Goal: Check status: Check status

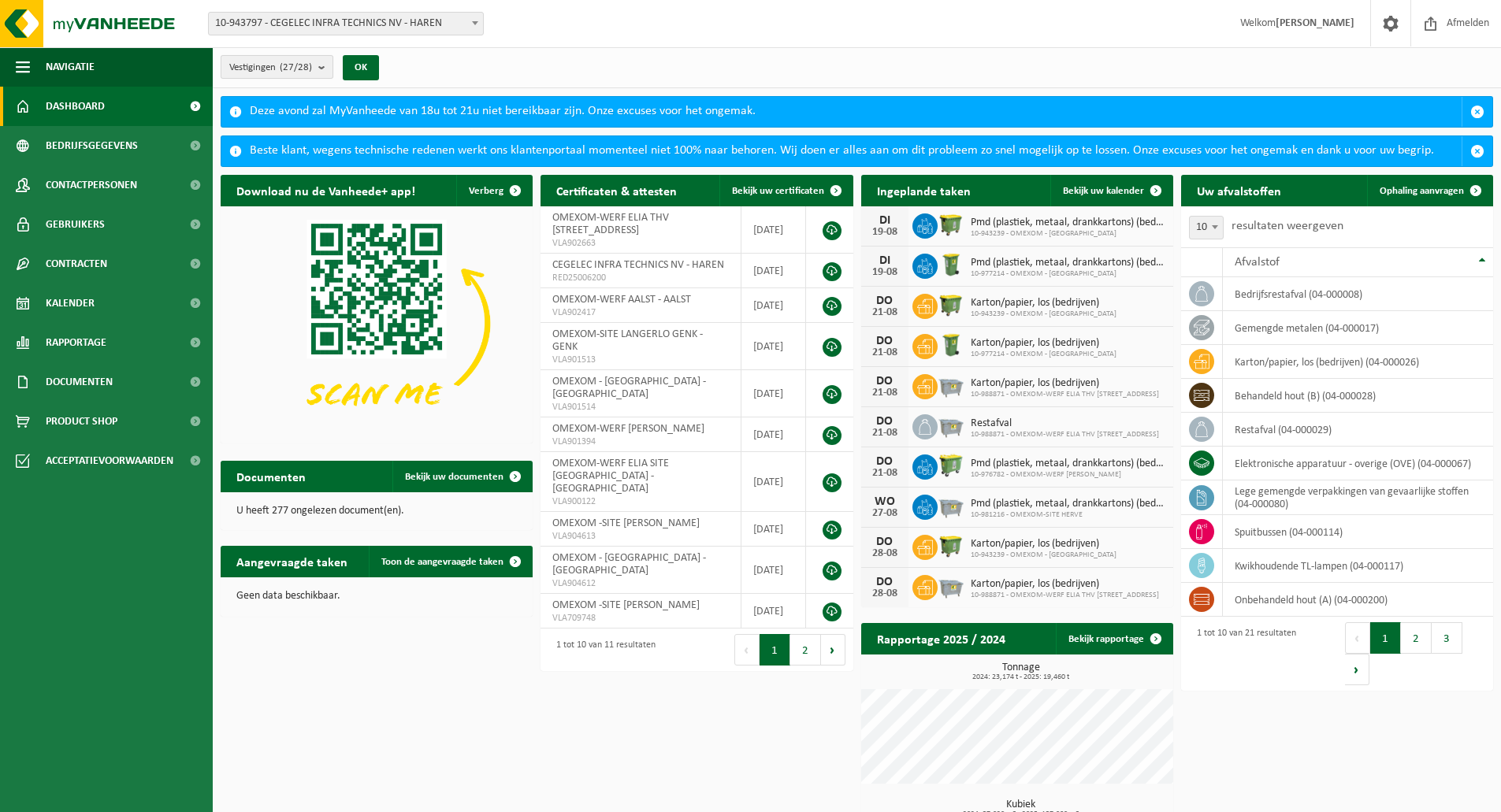
click at [277, 59] on span "Vestigingen (27/28)" at bounding box center [270, 67] width 83 height 23
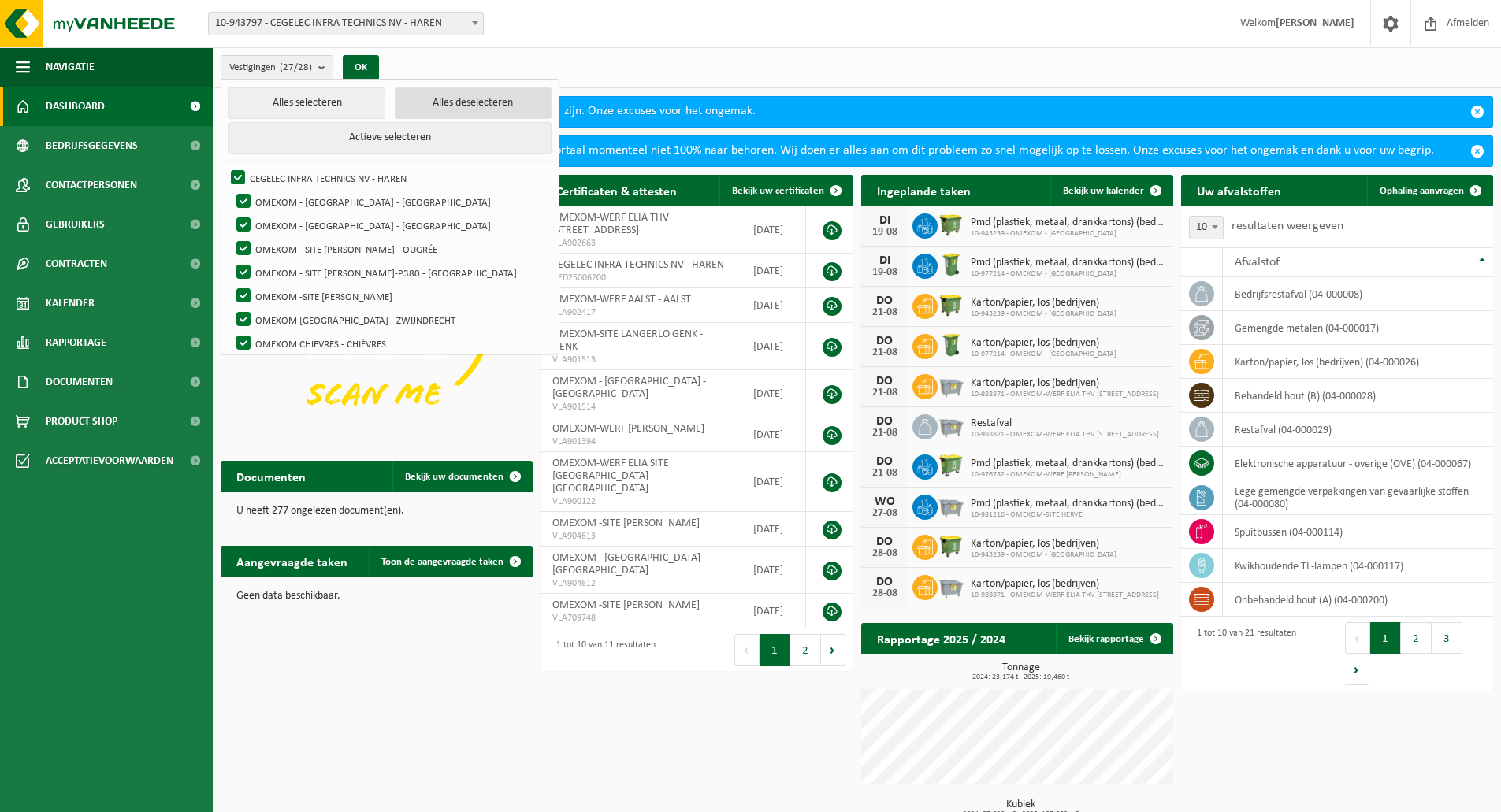
click at [419, 115] on button "Alles deselecteren" at bounding box center [473, 103] width 157 height 31
checkbox input "false"
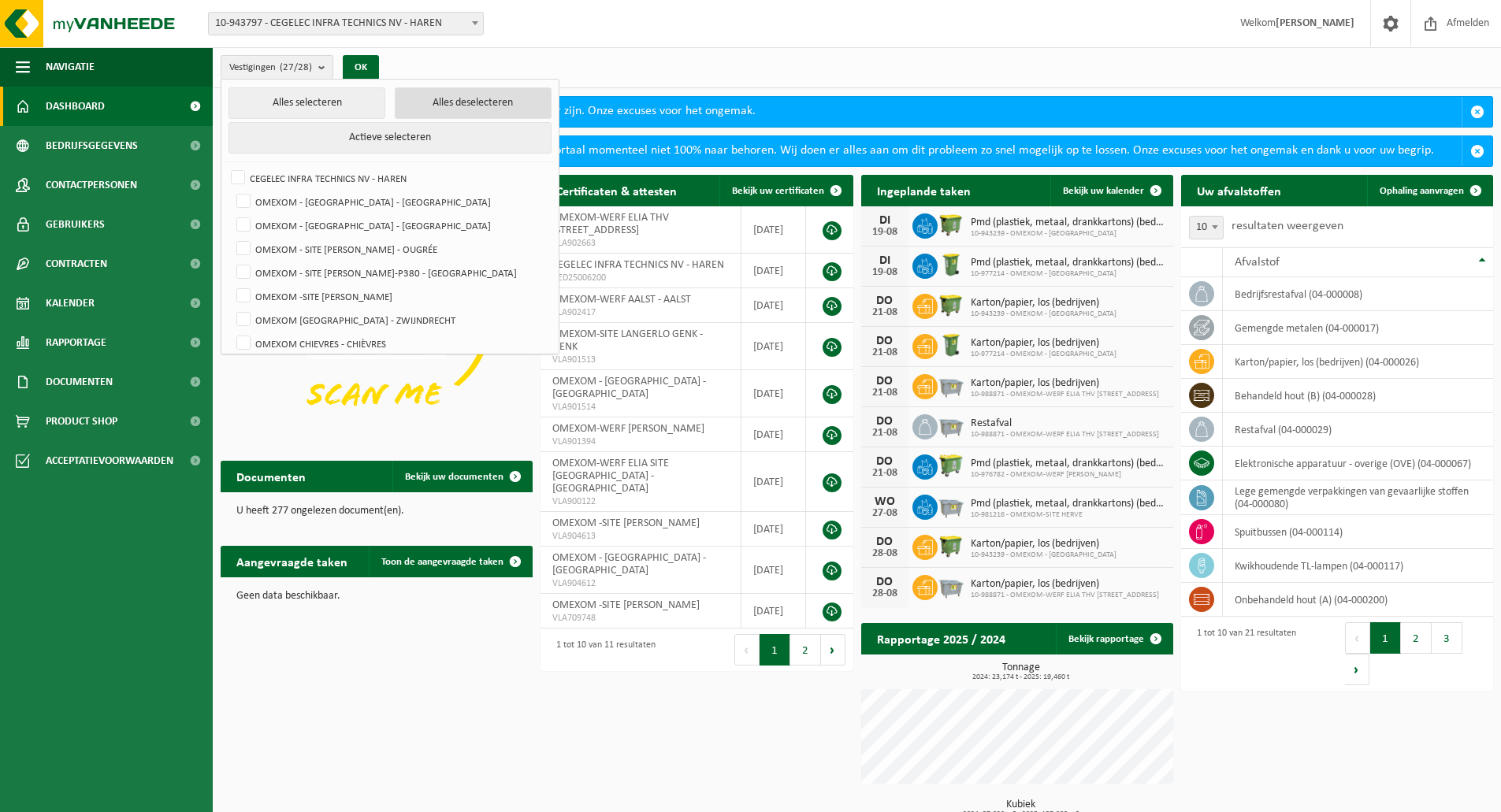
checkbox input "false"
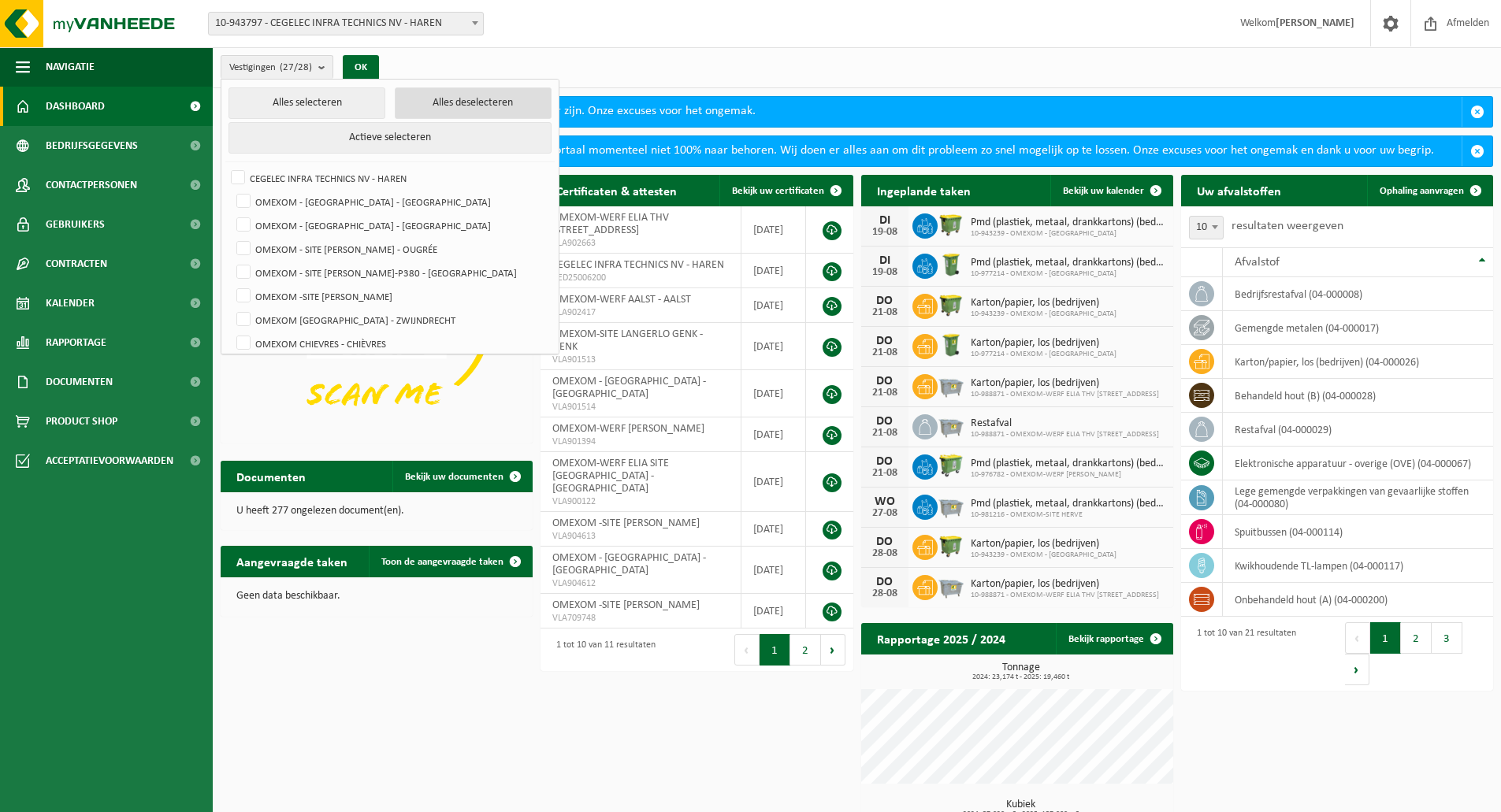
checkbox input "false"
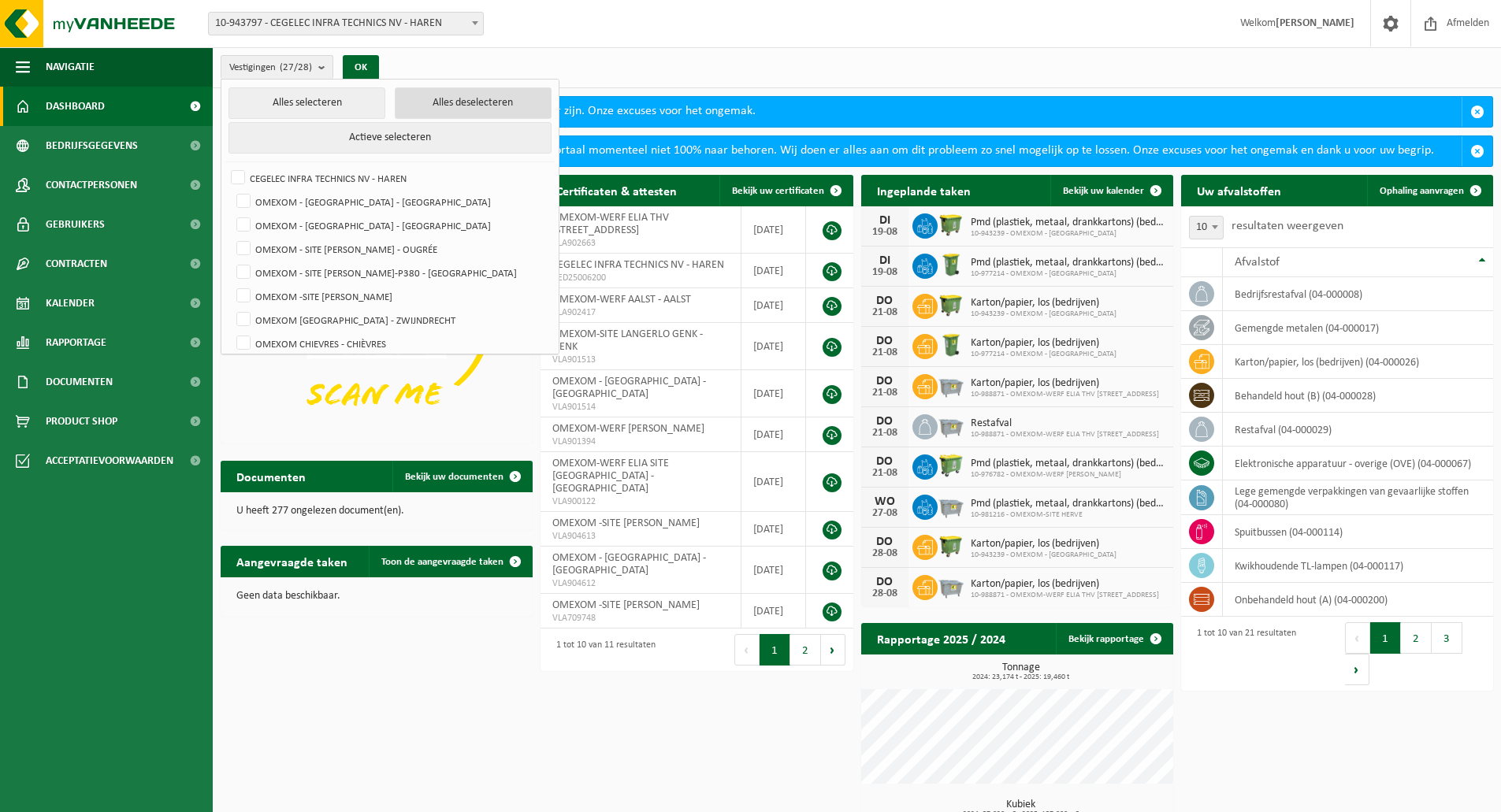
checkbox input "false"
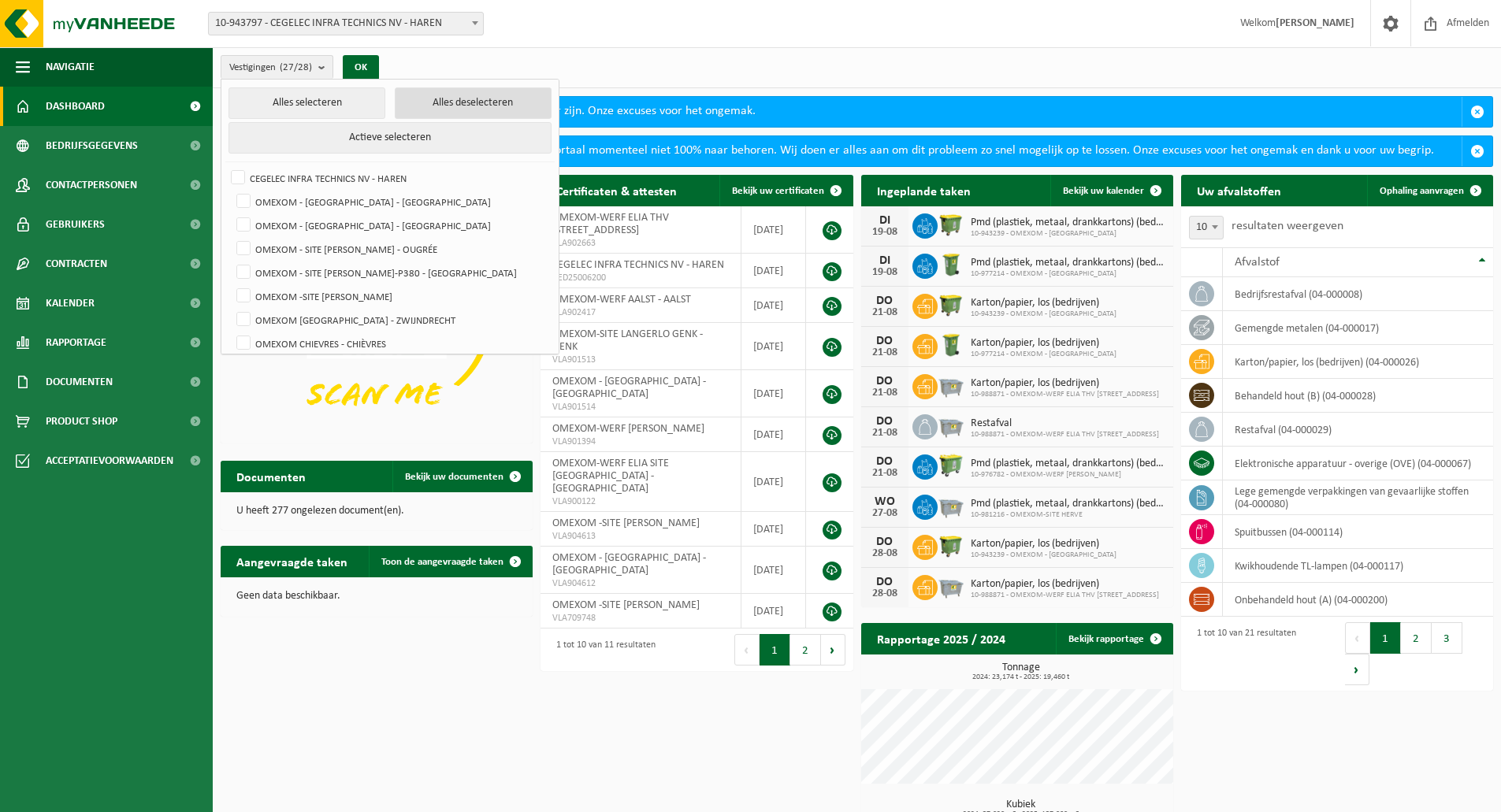
checkbox input "false"
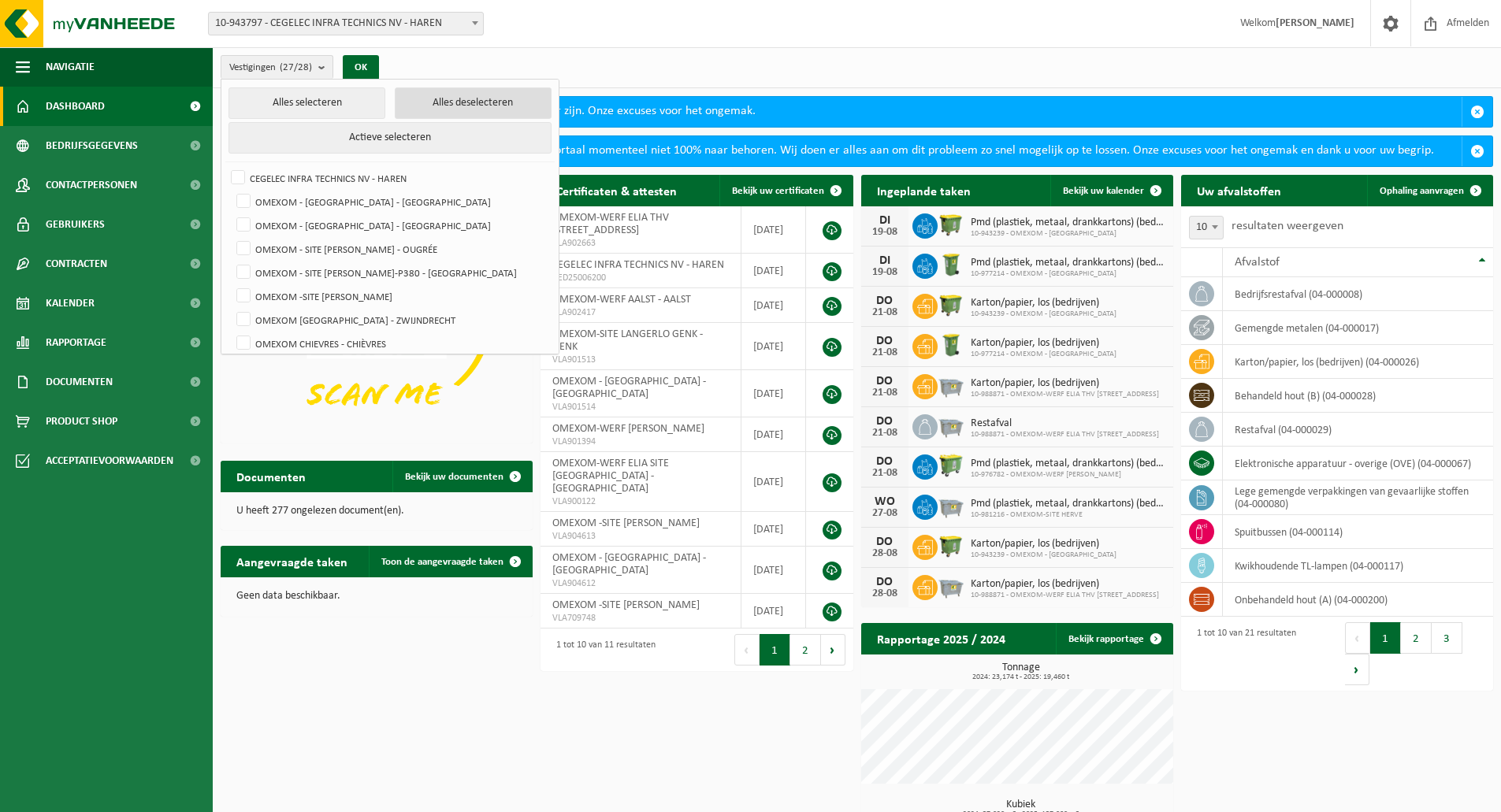
checkbox input "false"
click at [359, 204] on label "OMEXOM - [GEOGRAPHIC_DATA] - [GEOGRAPHIC_DATA]" at bounding box center [392, 201] width 318 height 23
click at [231, 190] on input "OMEXOM - [GEOGRAPHIC_DATA] - [GEOGRAPHIC_DATA]" at bounding box center [230, 189] width 1 height 1
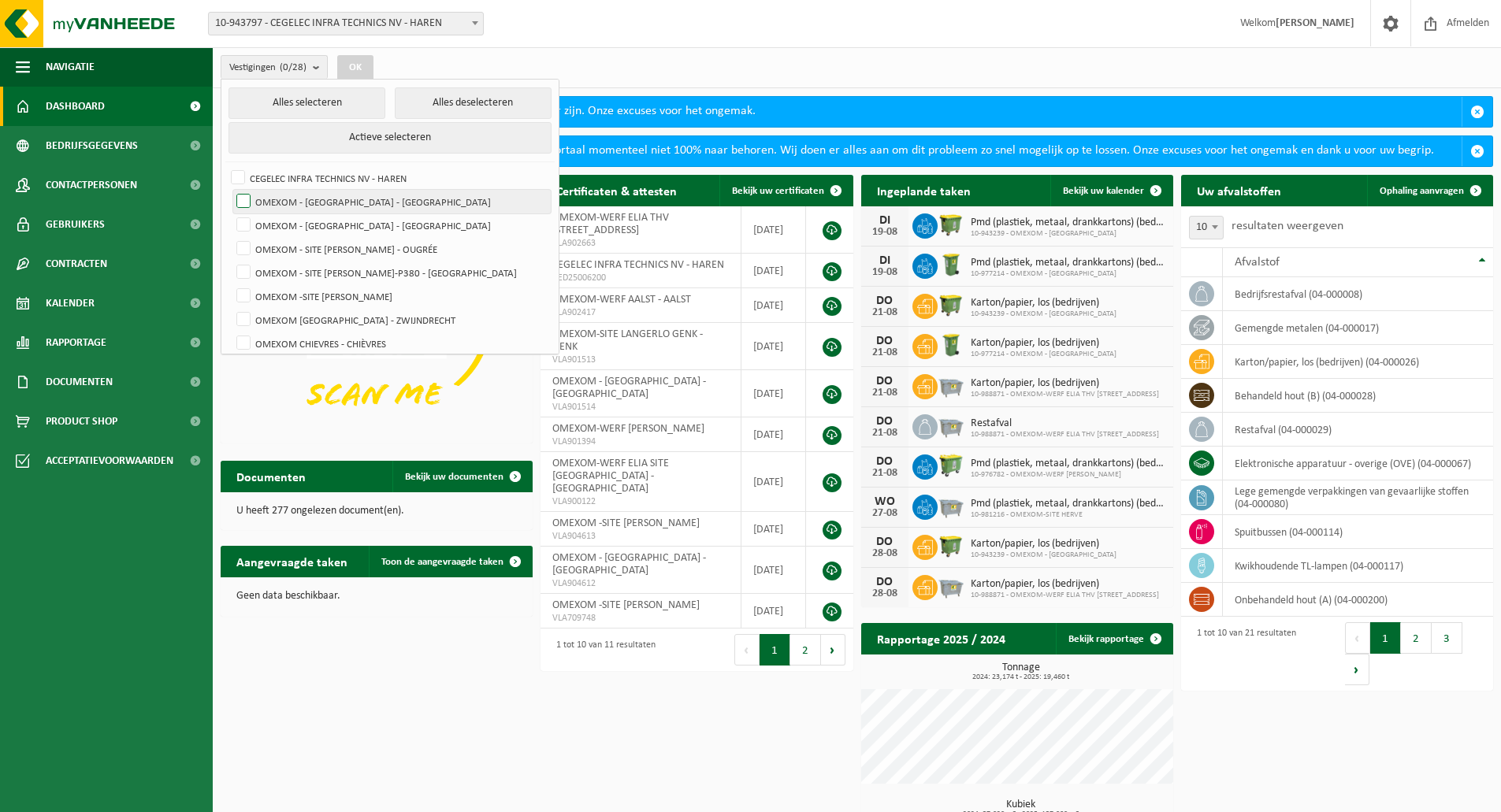
checkbox input "true"
click at [354, 76] on button "OK" at bounding box center [355, 67] width 36 height 25
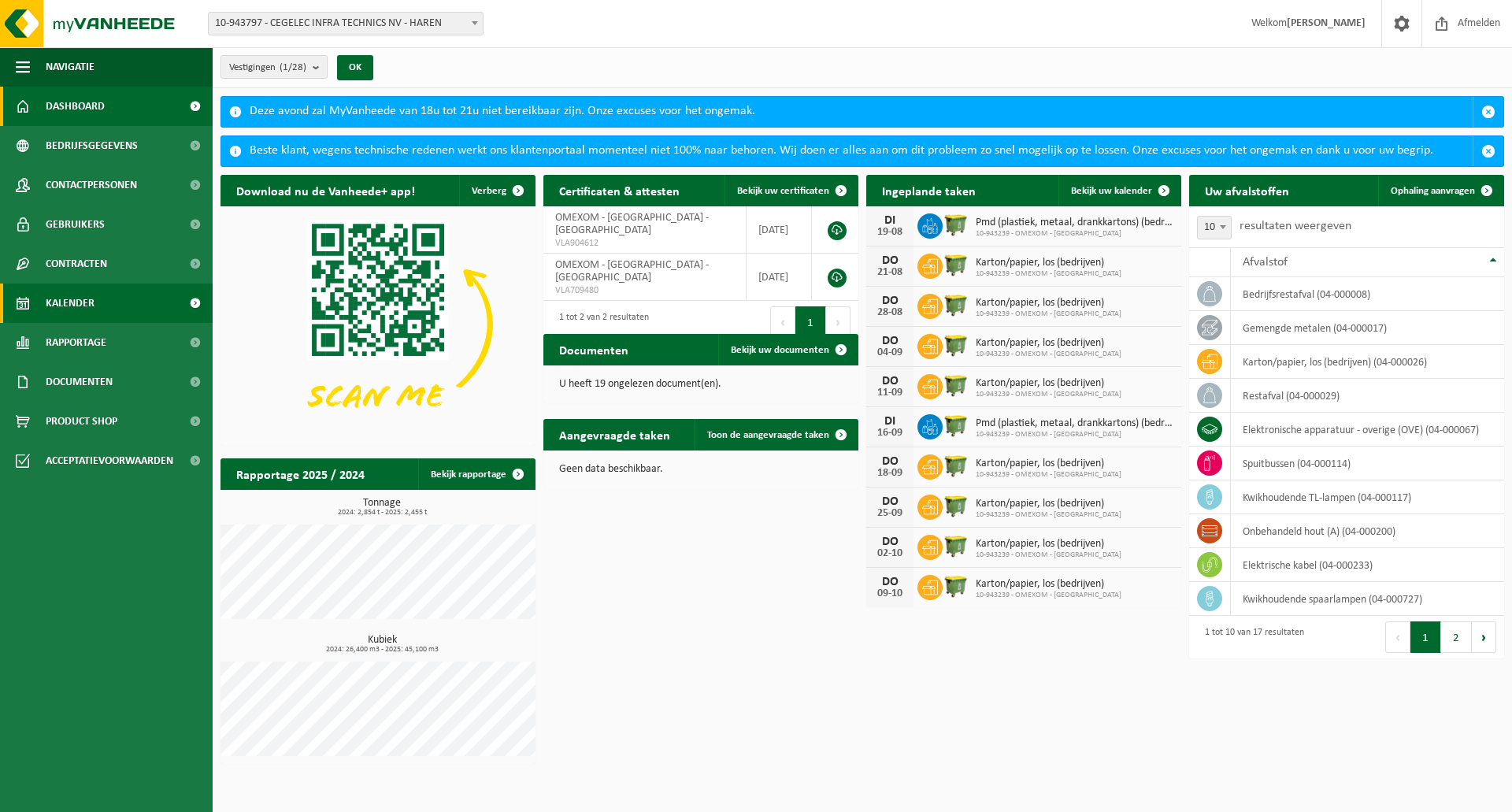
click at [132, 309] on link "Kalender" at bounding box center [106, 303] width 212 height 39
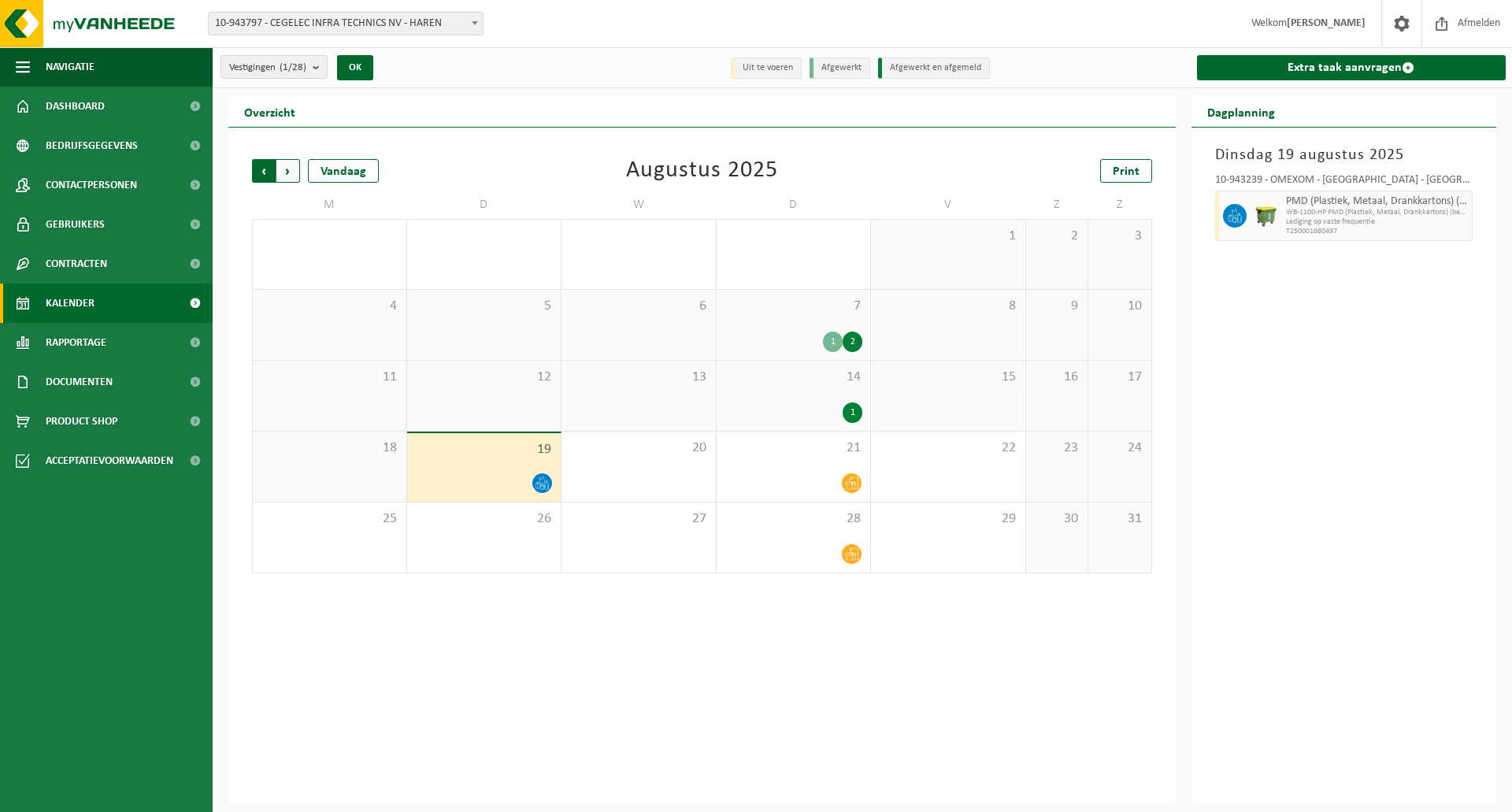
click at [290, 175] on span "Volgende" at bounding box center [288, 170] width 23 height 23
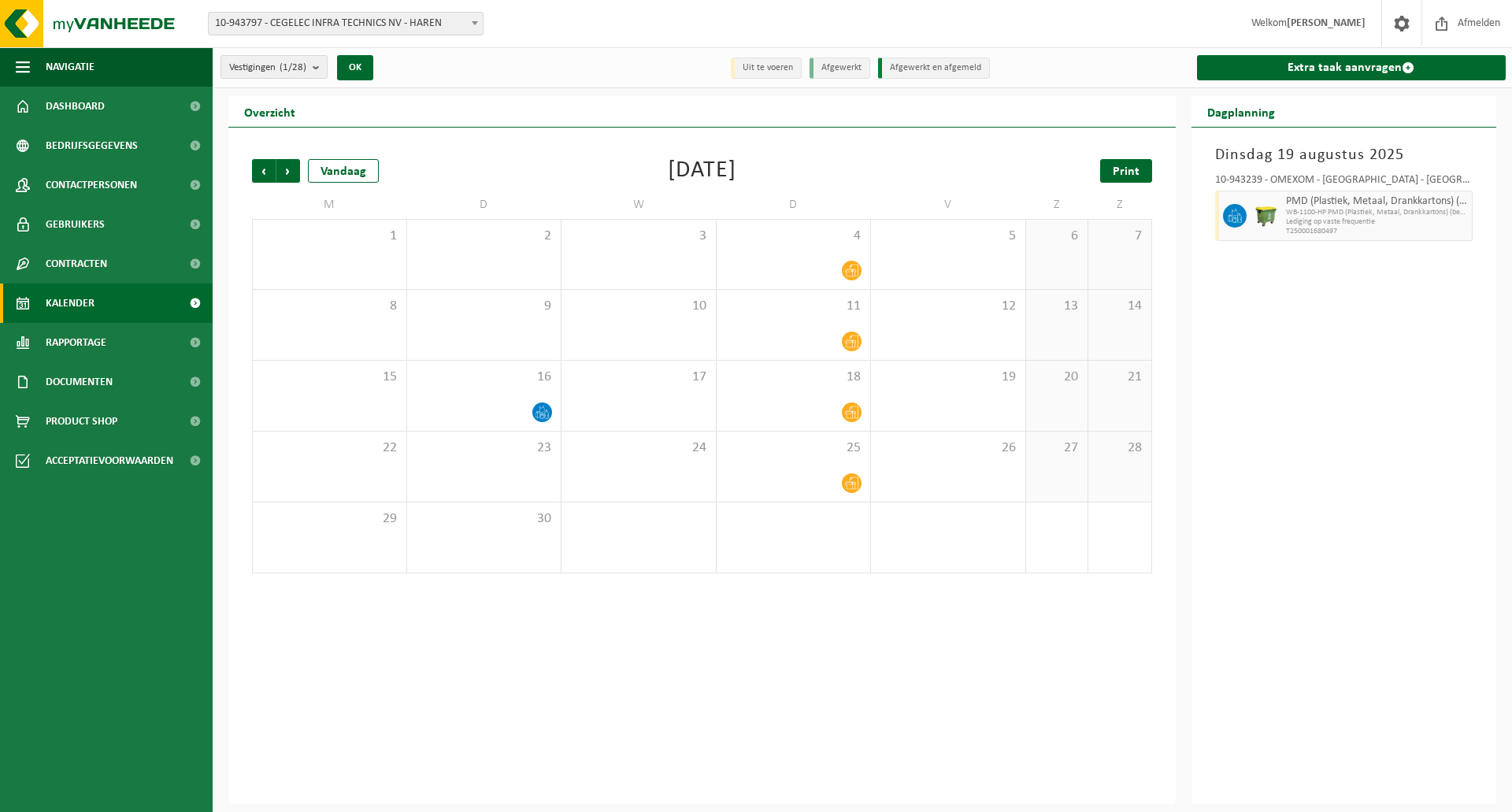
click at [1131, 168] on span "Print" at bounding box center [1125, 172] width 26 height 13
click at [125, 102] on link "Dashboard" at bounding box center [106, 106] width 212 height 39
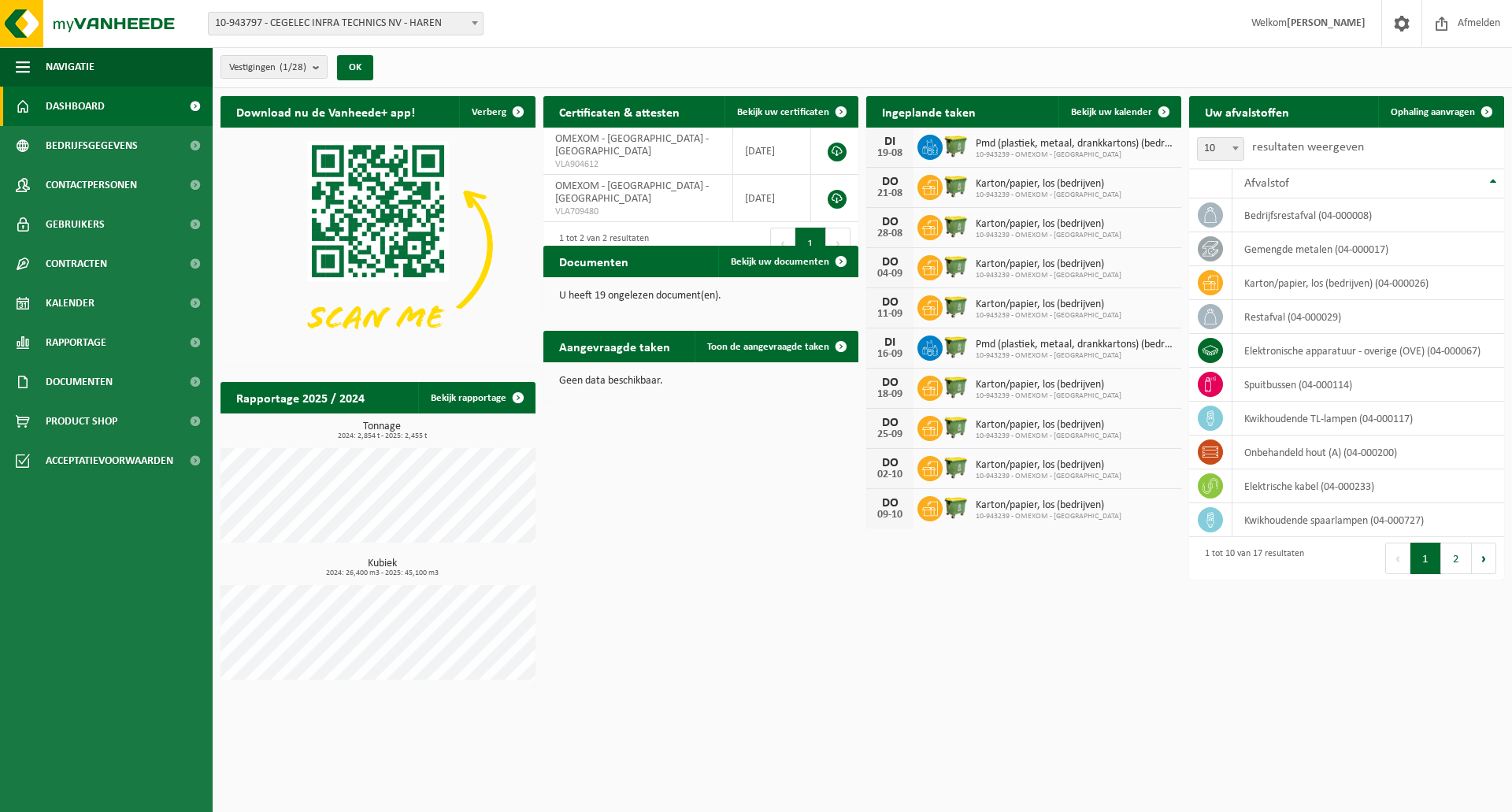
click at [834, 584] on div "Download nu de Vanheede+ app! Verberg Certificaten & attesten Bekijk uw certifi…" at bounding box center [862, 392] width 1292 height 608
